Goal: Information Seeking & Learning: Learn about a topic

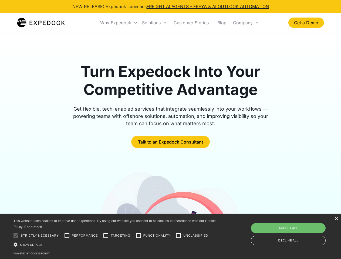
click at [119, 23] on div "Why Expedock" at bounding box center [115, 22] width 31 height 5
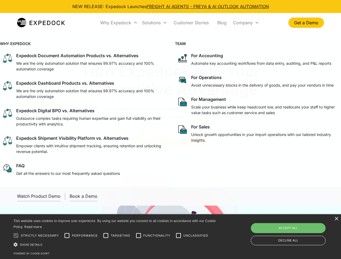
click at [154, 23] on div "Solutions" at bounding box center [151, 22] width 19 height 5
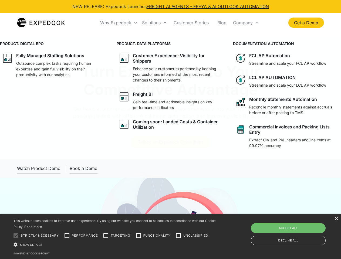
click at [246, 23] on div "Company" at bounding box center [243, 22] width 20 height 5
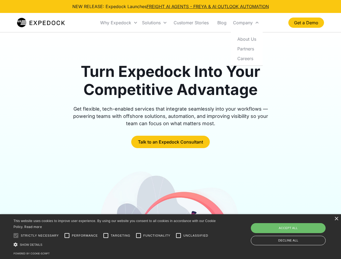
click at [16, 236] on div at bounding box center [16, 235] width 11 height 11
click at [67, 236] on input "Performance" at bounding box center [67, 235] width 11 height 11
checkbox input "true"
click at [106, 236] on input "Targeting" at bounding box center [105, 235] width 11 height 11
checkbox input "true"
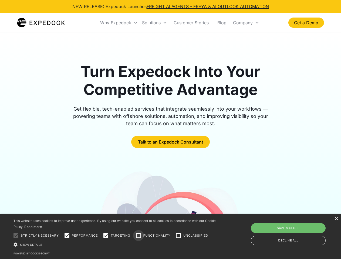
click at [138, 236] on input "Functionality" at bounding box center [138, 235] width 11 height 11
checkbox input "true"
click at [178, 236] on input "Unclassified" at bounding box center [178, 235] width 11 height 11
checkbox input "true"
click at [115, 244] on div "Show details Hide details" at bounding box center [115, 245] width 204 height 6
